Goal: Check status: Check status

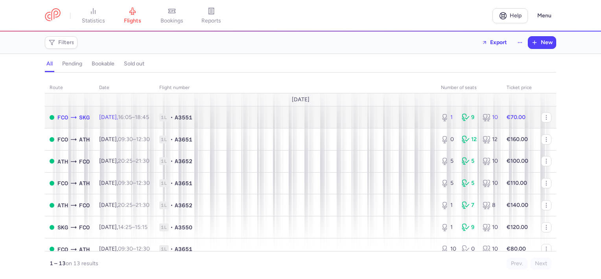
click at [113, 116] on span "[DATE] 16:05 – 18:45 +0" at bounding box center [124, 117] width 50 height 7
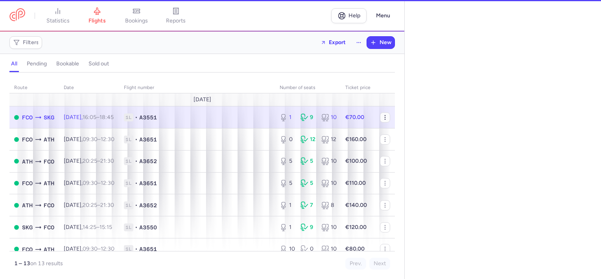
select select "days"
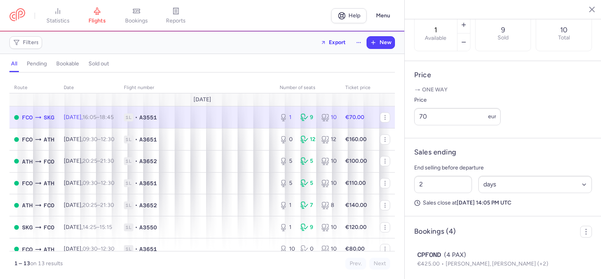
scroll to position [354, 0]
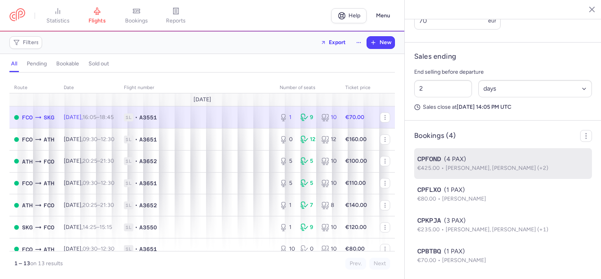
click at [457, 164] on div "CPFOND (4 PAX)" at bounding box center [503, 158] width 172 height 9
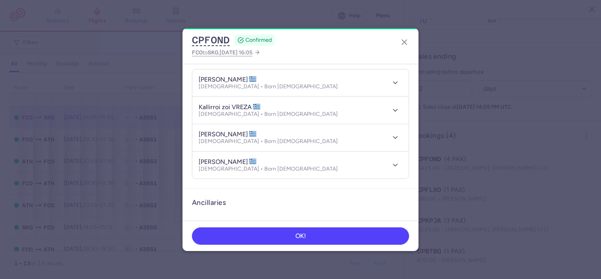
scroll to position [39, 0]
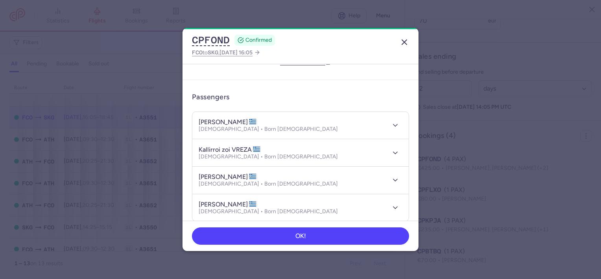
click at [405, 40] on icon "button" at bounding box center [404, 41] width 9 height 9
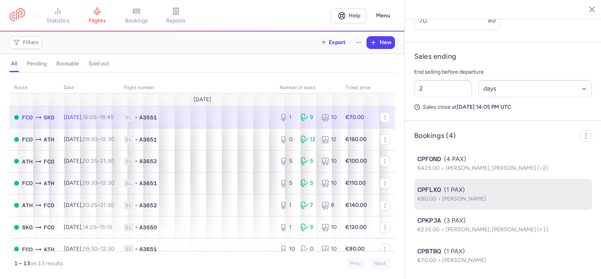
scroll to position [376, 0]
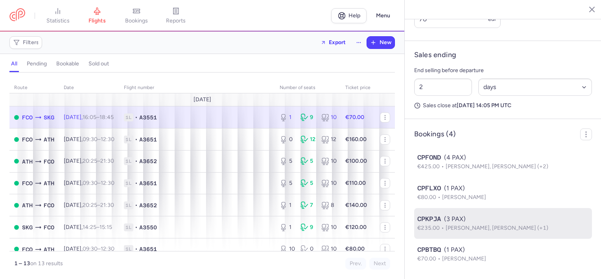
click at [457, 227] on span "[PERSON_NAME], [PERSON_NAME] (+1)" at bounding box center [497, 227] width 103 height 7
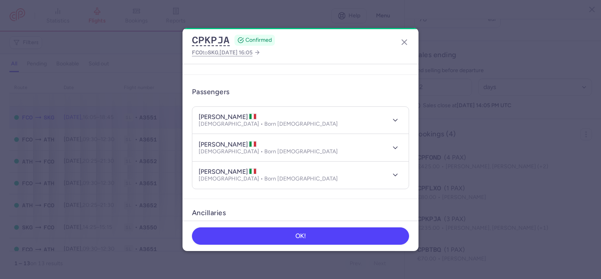
scroll to position [79, 0]
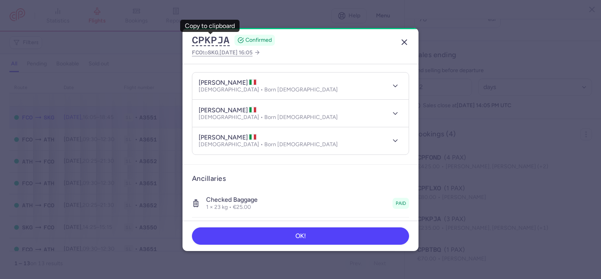
click at [405, 37] on button "button" at bounding box center [404, 42] width 13 height 13
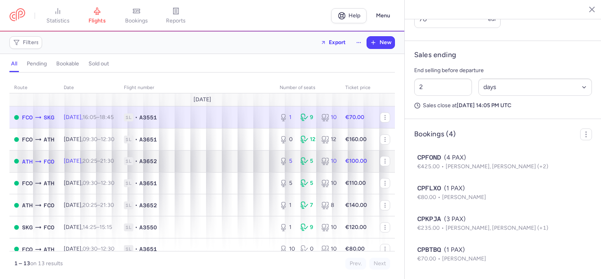
click at [133, 159] on span "1L" at bounding box center [128, 161] width 9 height 8
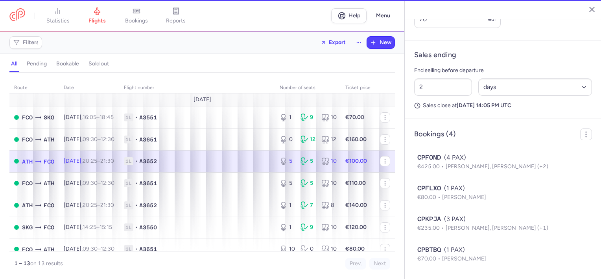
type input "5"
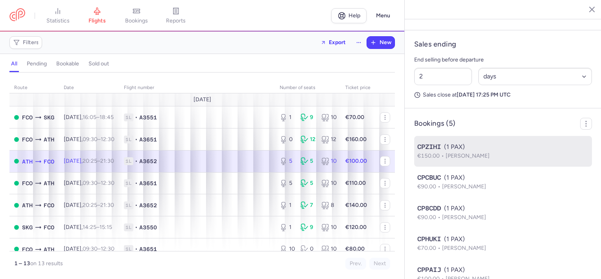
click at [470, 159] on span "[PERSON_NAME]" at bounding box center [468, 155] width 44 height 7
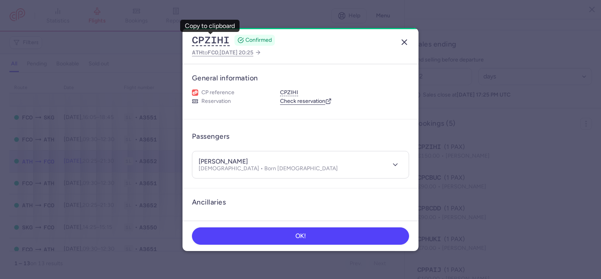
click at [405, 37] on button "button" at bounding box center [404, 42] width 13 height 13
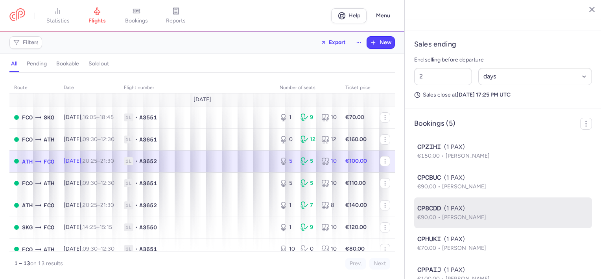
click at [473, 228] on li "CP8CDD (1 PAX) €90.00 [PERSON_NAME]" at bounding box center [503, 243] width 178 height 31
click at [469, 213] on div "CP8CDD (1 PAX)" at bounding box center [503, 207] width 172 height 9
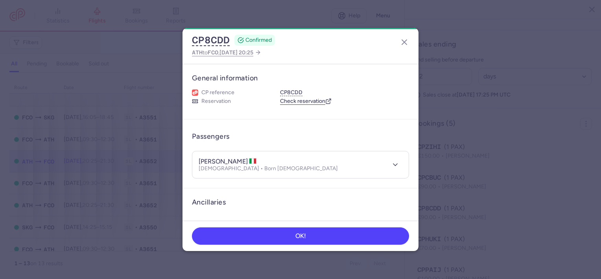
click at [257, 157] on h4 "[PERSON_NAME]" at bounding box center [228, 161] width 58 height 8
click at [404, 41] on line "button" at bounding box center [404, 42] width 5 height 5
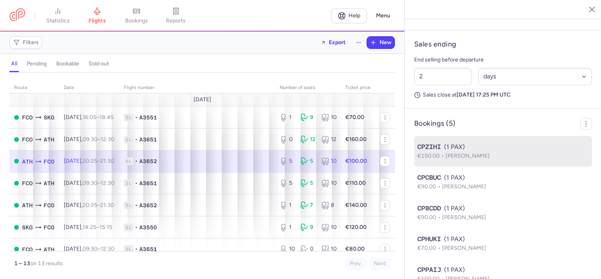
scroll to position [407, 0]
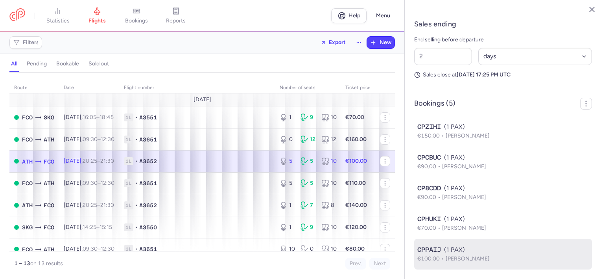
click at [478, 262] on p "€100.00 [PERSON_NAME]" at bounding box center [503, 258] width 172 height 9
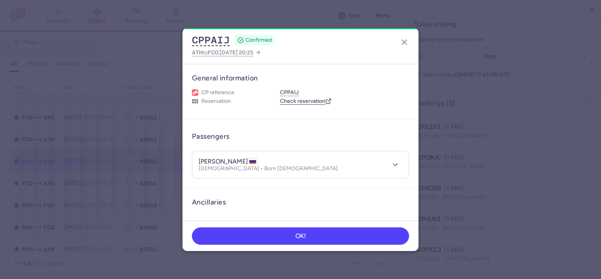
click at [244, 161] on h4 "[PERSON_NAME]" at bounding box center [228, 161] width 58 height 8
copy h4 "MAGOMEDOVA"
click at [402, 39] on icon "button" at bounding box center [404, 41] width 9 height 9
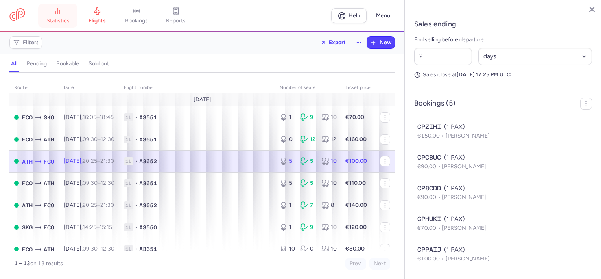
click at [56, 12] on line at bounding box center [56, 13] width 0 height 2
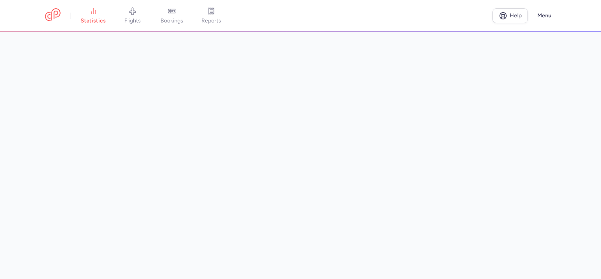
click at [44, 190] on main at bounding box center [300, 154] width 601 height 247
click at [163, 24] on span "bookings" at bounding box center [172, 20] width 23 height 7
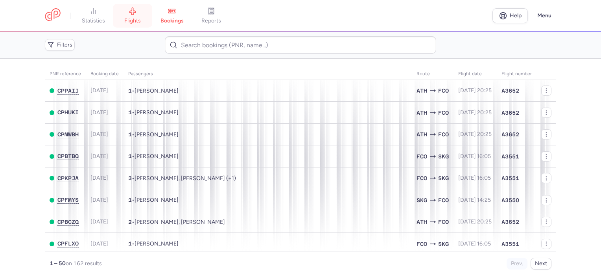
click at [129, 18] on span "flights" at bounding box center [132, 20] width 17 height 7
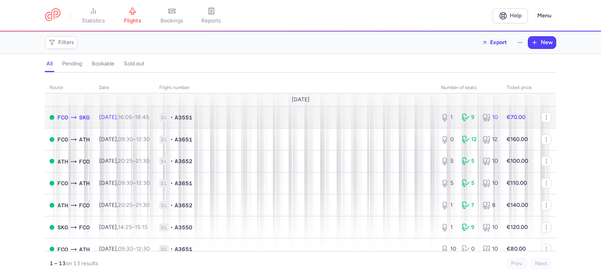
click at [149, 119] on time "18:45 +0" at bounding box center [142, 117] width 14 height 7
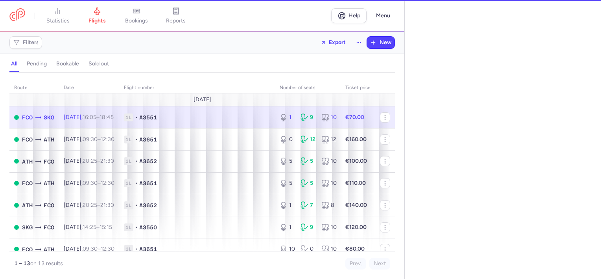
select select "days"
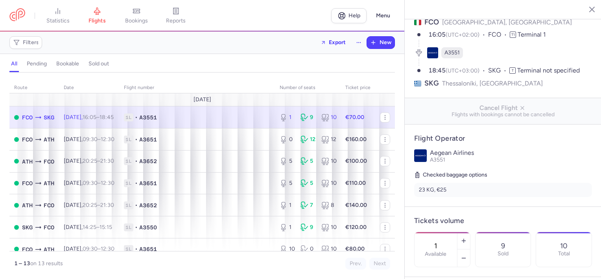
scroll to position [157, 0]
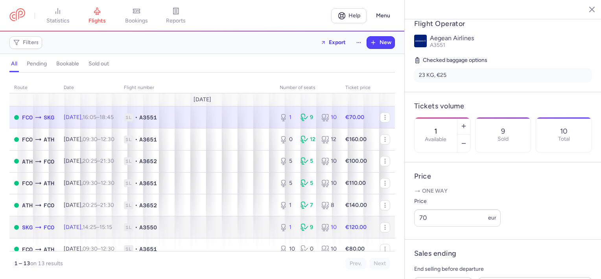
click at [112, 230] on time "15:15 +0" at bounding box center [106, 226] width 13 height 7
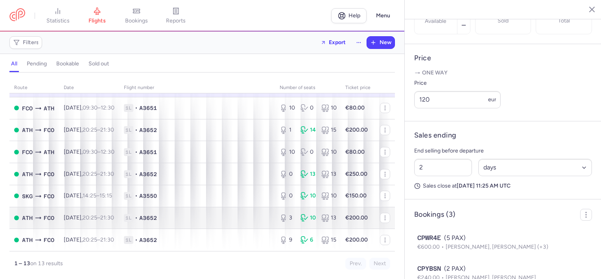
scroll to position [146, 0]
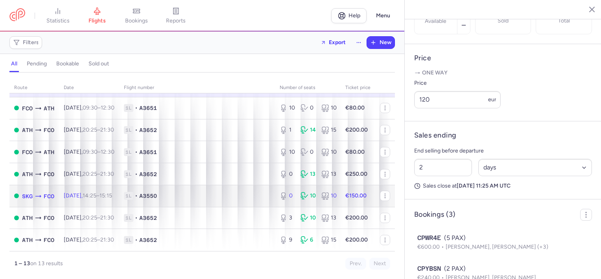
click at [116, 189] on td "[DATE] 14:25 – 15:15 +0" at bounding box center [89, 196] width 60 height 22
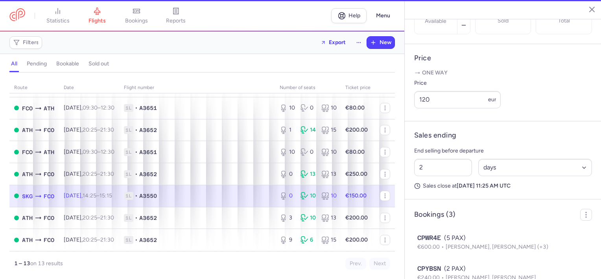
type input "0"
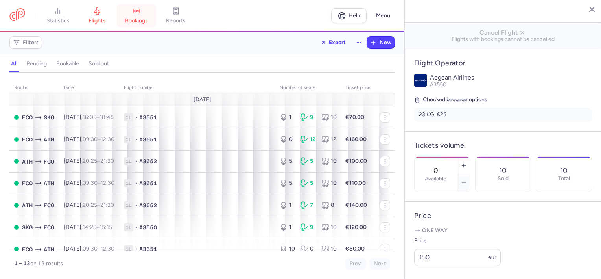
click at [153, 18] on link "bookings" at bounding box center [136, 15] width 39 height 17
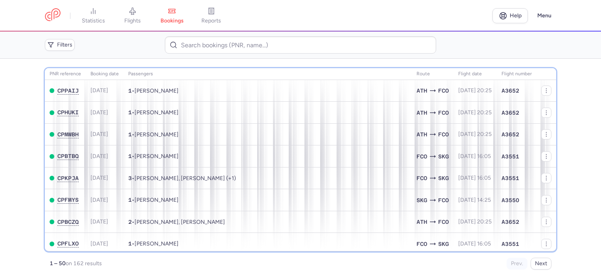
click at [454, 71] on th "Route" at bounding box center [475, 74] width 43 height 12
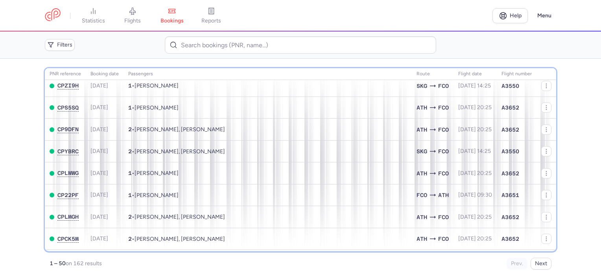
scroll to position [511, 0]
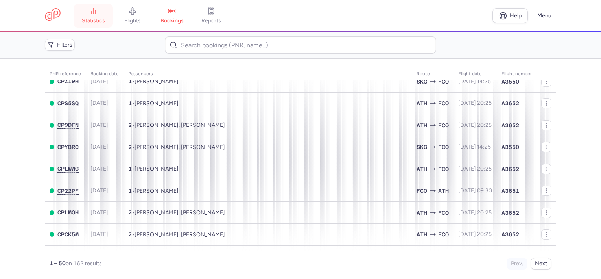
click at [98, 19] on span "statistics" at bounding box center [93, 20] width 23 height 7
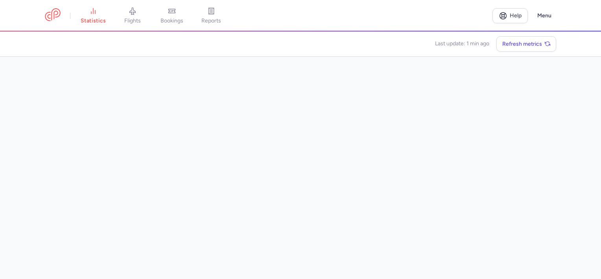
scroll to position [25, 0]
click at [141, 15] on link "flights" at bounding box center [132, 15] width 39 height 17
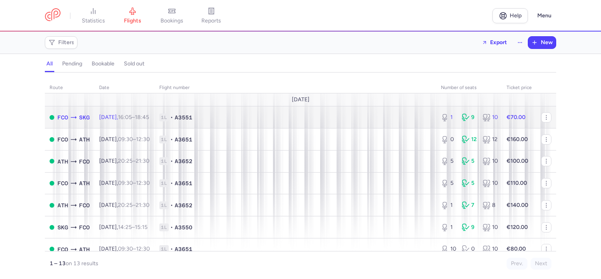
click at [135, 124] on td "[DATE] 16:05 – 18:45 +0" at bounding box center [124, 117] width 60 height 22
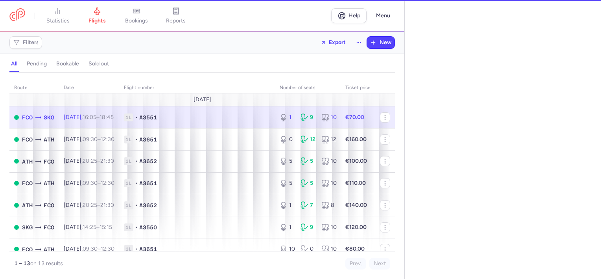
select select "days"
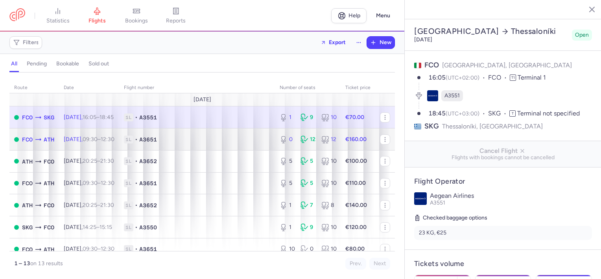
click at [198, 138] on span "1L • A3651" at bounding box center [197, 139] width 146 height 8
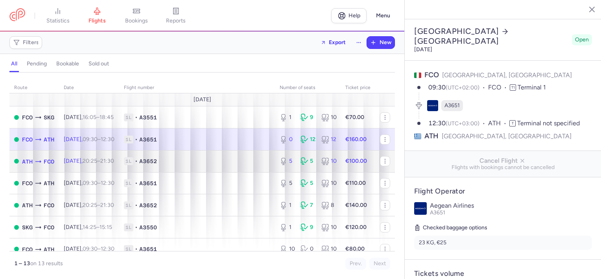
click at [195, 157] on td "1L • A3652" at bounding box center [197, 161] width 156 height 22
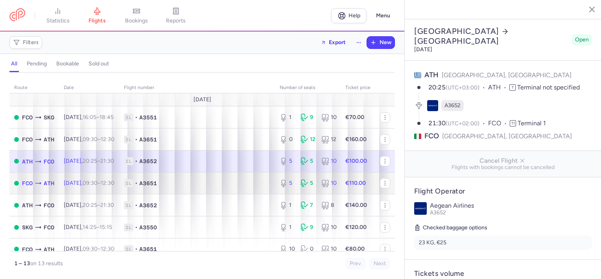
click at [189, 178] on td "1L • A3651" at bounding box center [197, 183] width 156 height 22
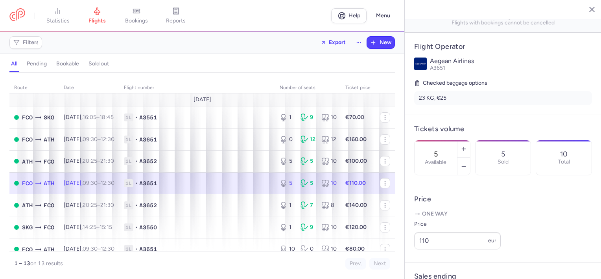
scroll to position [157, 0]
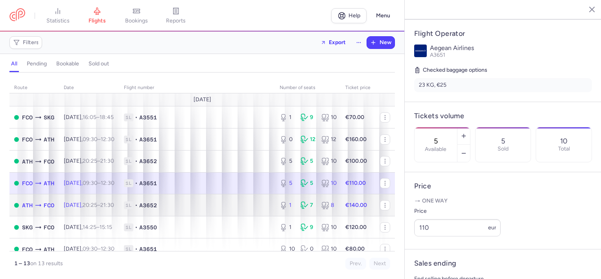
click at [230, 216] on td "1L • A3652" at bounding box center [197, 205] width 156 height 22
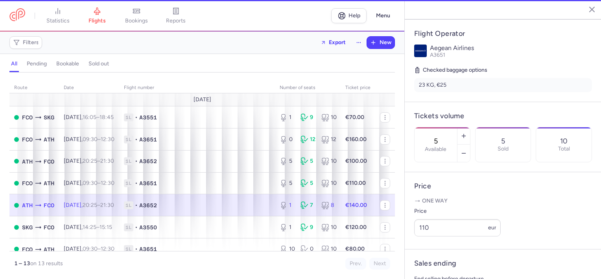
type input "1"
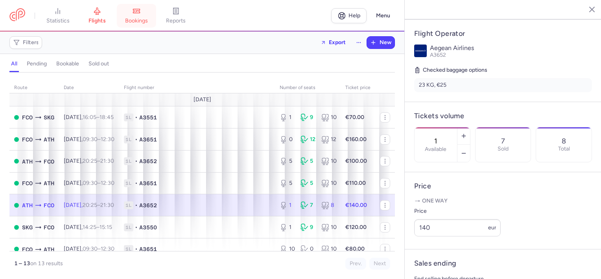
click at [142, 16] on link "bookings" at bounding box center [136, 15] width 39 height 17
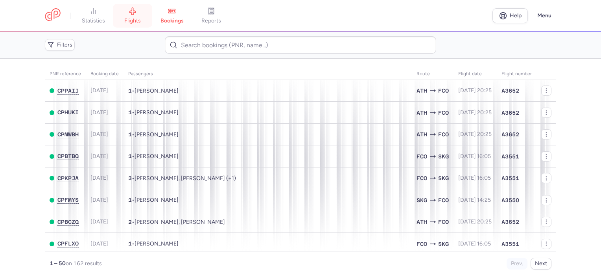
click at [135, 13] on icon at bounding box center [133, 11] width 6 height 7
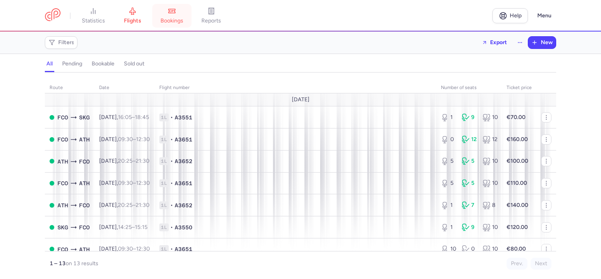
click at [184, 11] on link "bookings" at bounding box center [171, 15] width 39 height 17
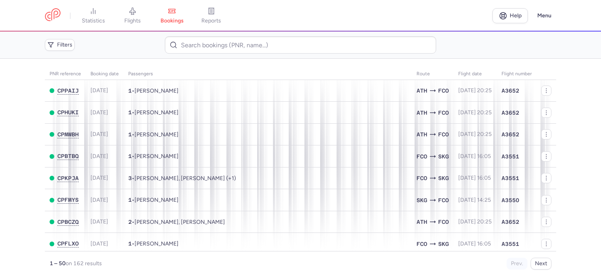
drag, startPoint x: 138, startPoint y: 10, endPoint x: 175, endPoint y: 17, distance: 36.8
click at [138, 10] on link "flights" at bounding box center [132, 15] width 39 height 17
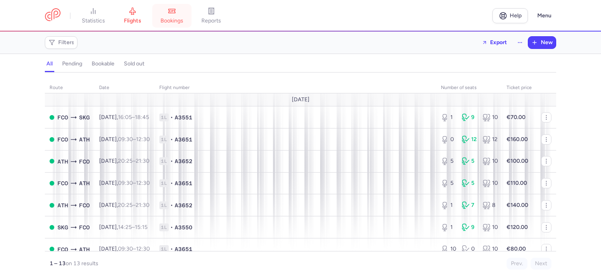
click at [181, 18] on span "bookings" at bounding box center [172, 20] width 23 height 7
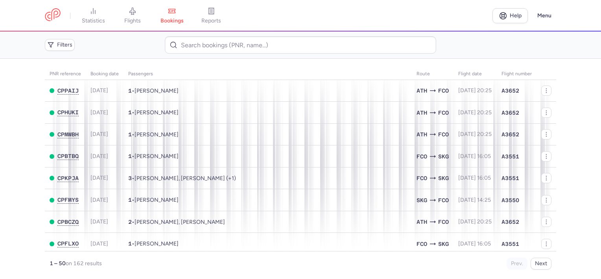
click at [130, 14] on icon at bounding box center [133, 11] width 8 height 8
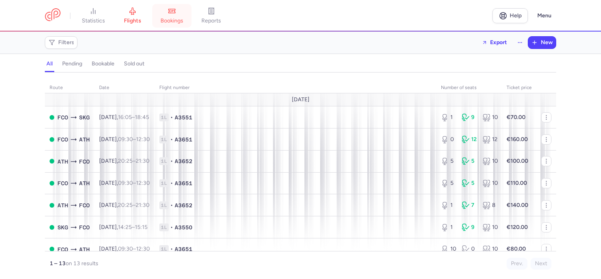
click at [165, 14] on link "bookings" at bounding box center [171, 15] width 39 height 17
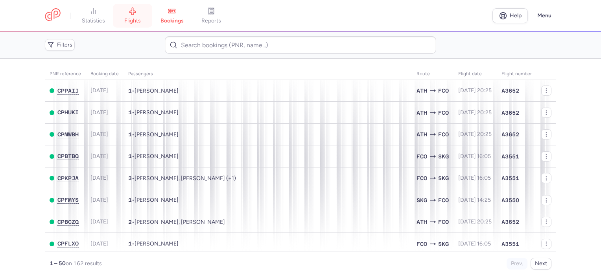
click at [148, 21] on link "flights" at bounding box center [132, 15] width 39 height 17
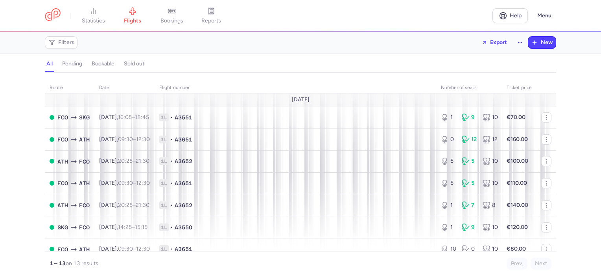
click at [167, 21] on span "bookings" at bounding box center [172, 20] width 23 height 7
